Goal: Information Seeking & Learning: Learn about a topic

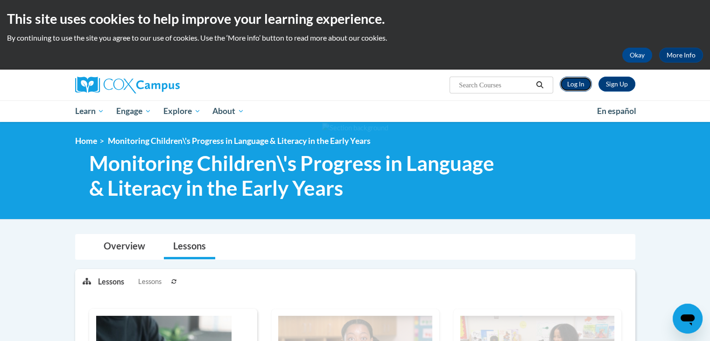
click at [574, 84] on link "Log In" at bounding box center [576, 84] width 32 height 15
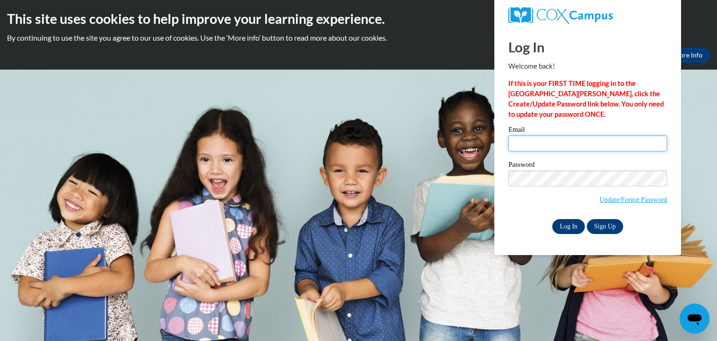
type input "ama525@rcsd.ms"
click at [565, 223] on input "Log In" at bounding box center [568, 226] width 33 height 15
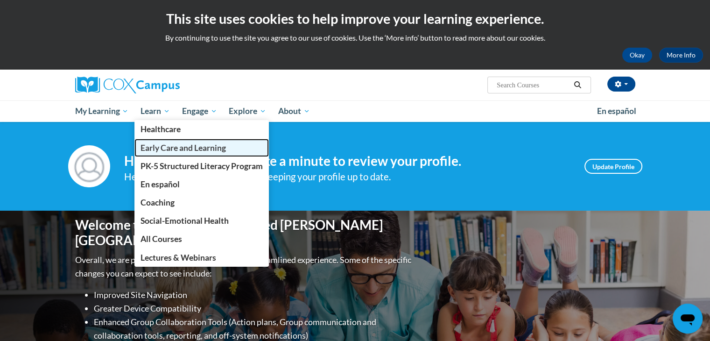
click at [162, 143] on span "Early Care and Learning" at bounding box center [182, 148] width 85 height 10
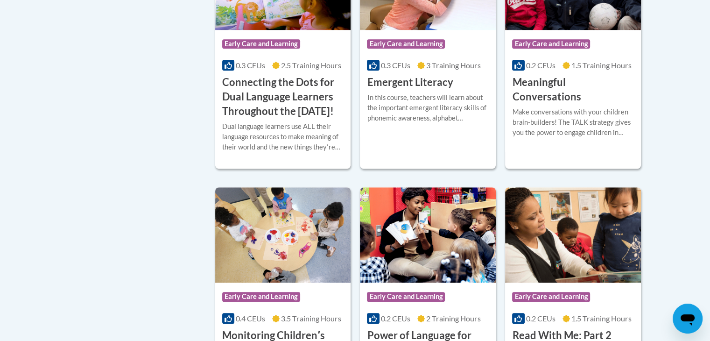
scroll to position [680, 0]
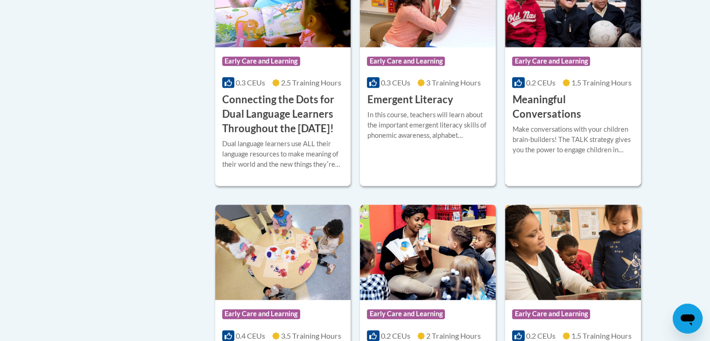
click at [603, 98] on h3 "Meaningful Conversations" at bounding box center [573, 106] width 122 height 29
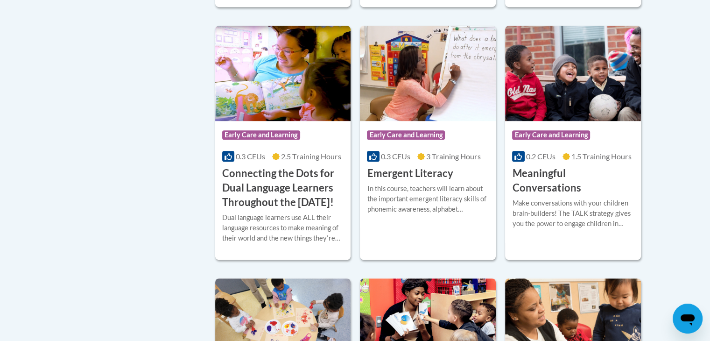
scroll to position [905, 0]
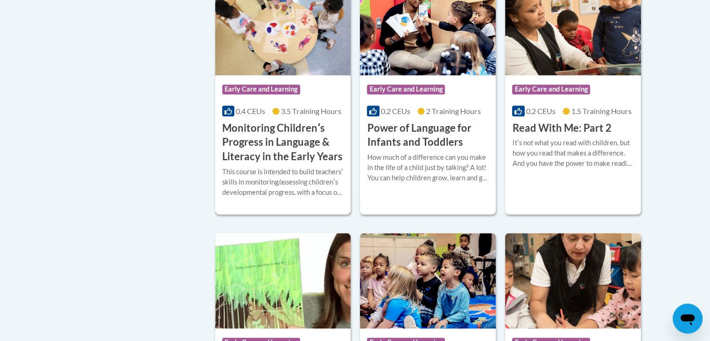
click at [269, 158] on h3 "Monitoring Childrenʹs Progress in Language & Literacy in the Early Years" at bounding box center [283, 142] width 122 height 43
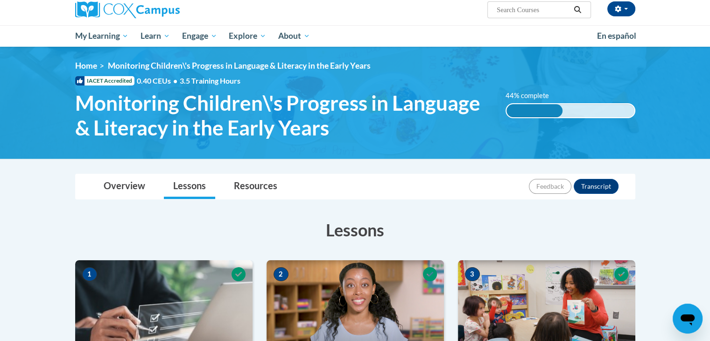
scroll to position [298, 0]
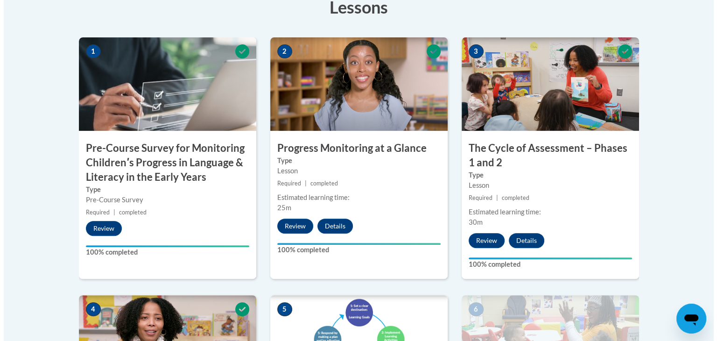
scroll to position [596, 0]
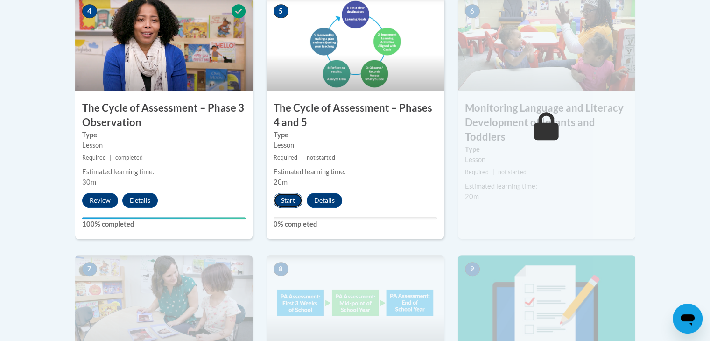
click at [294, 198] on button "Start" at bounding box center [287, 200] width 29 height 15
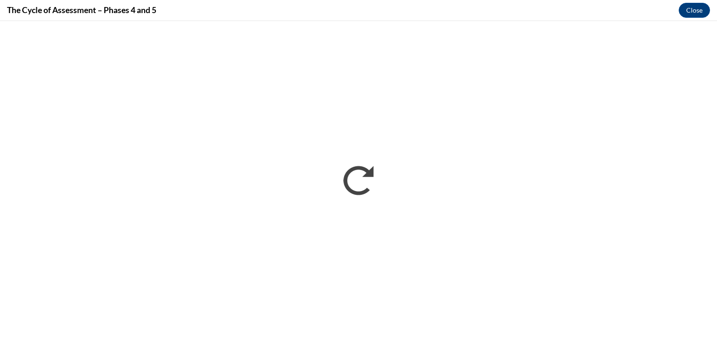
scroll to position [0, 0]
